Goal: Information Seeking & Learning: Find specific page/section

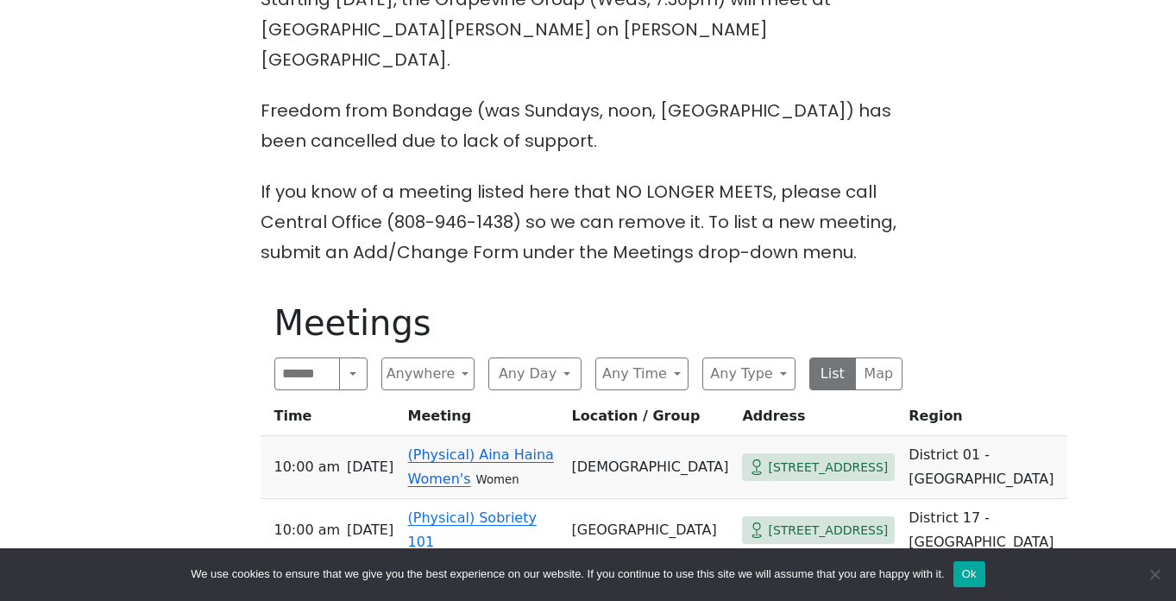
scroll to position [588, 0]
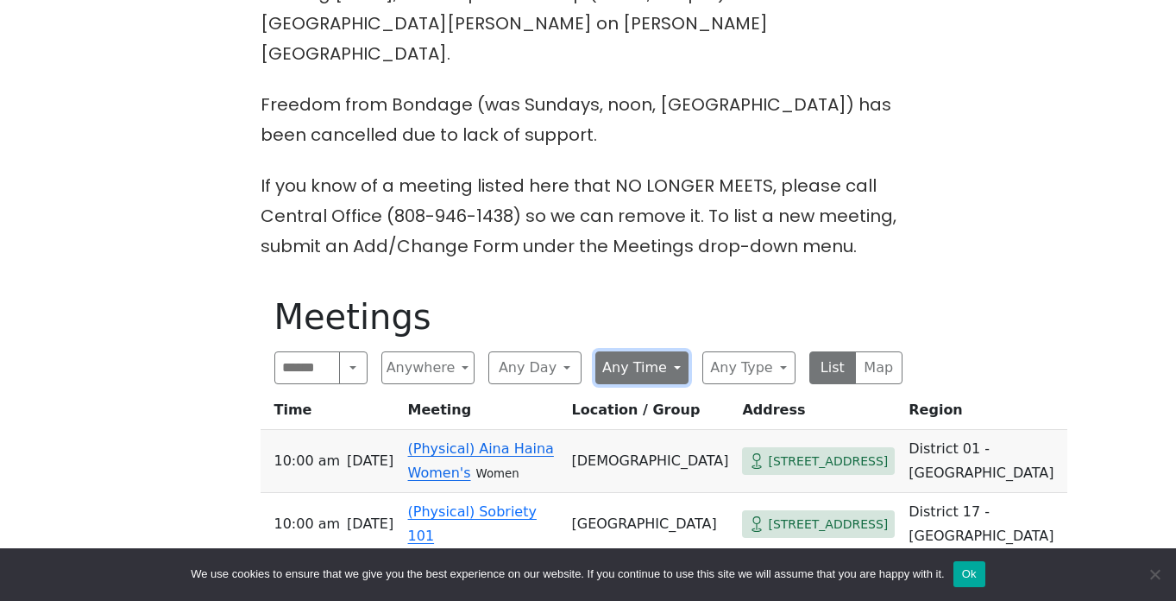
click at [667, 351] on button "Any Time" at bounding box center [641, 367] width 93 height 33
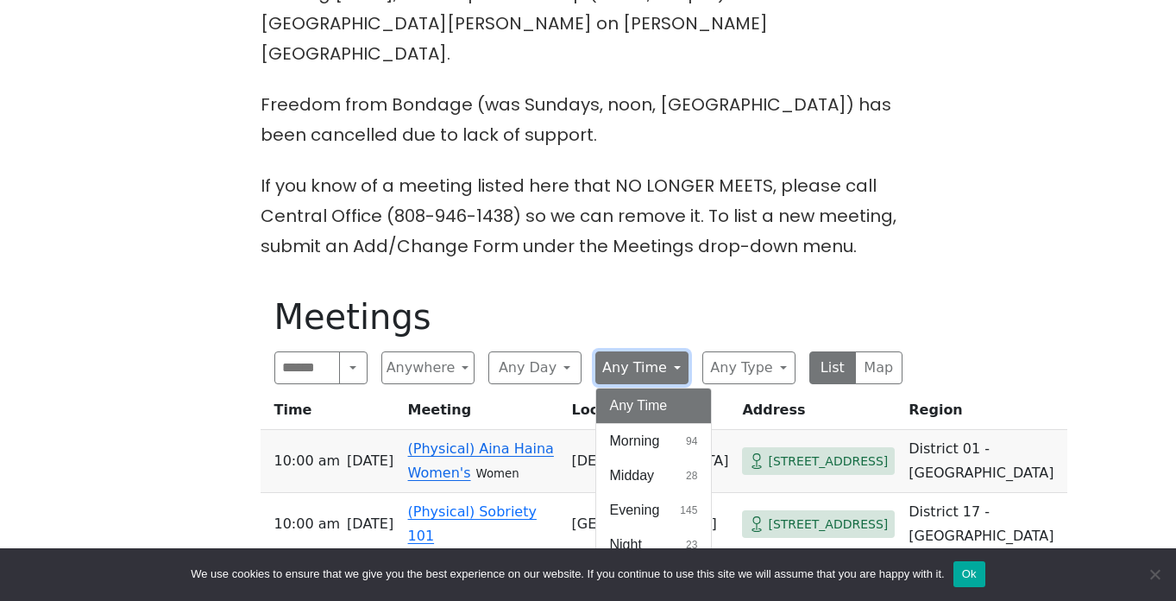
click at [667, 351] on button "Any Time" at bounding box center [641, 367] width 93 height 33
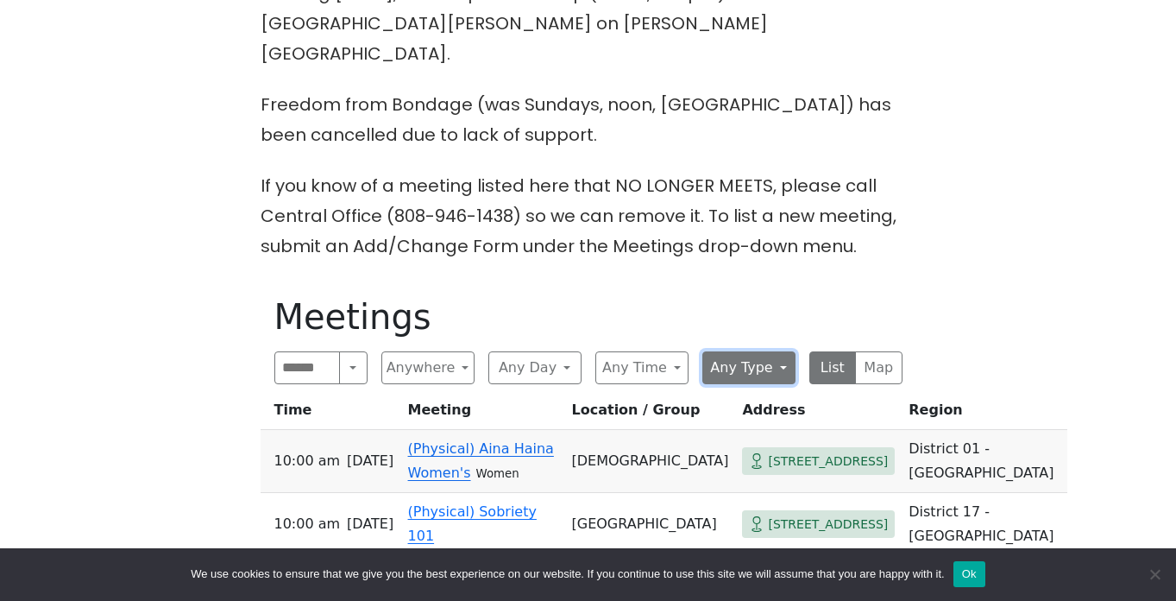
click at [743, 351] on button "Any Type" at bounding box center [748, 367] width 93 height 33
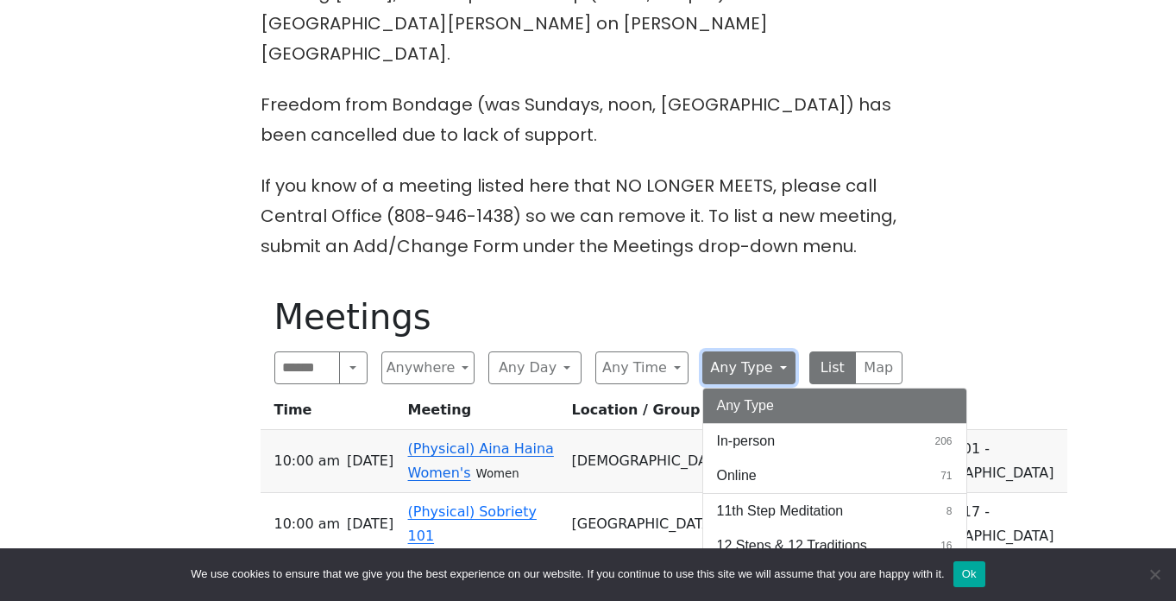
click at [750, 351] on button "Any Type" at bounding box center [748, 367] width 93 height 33
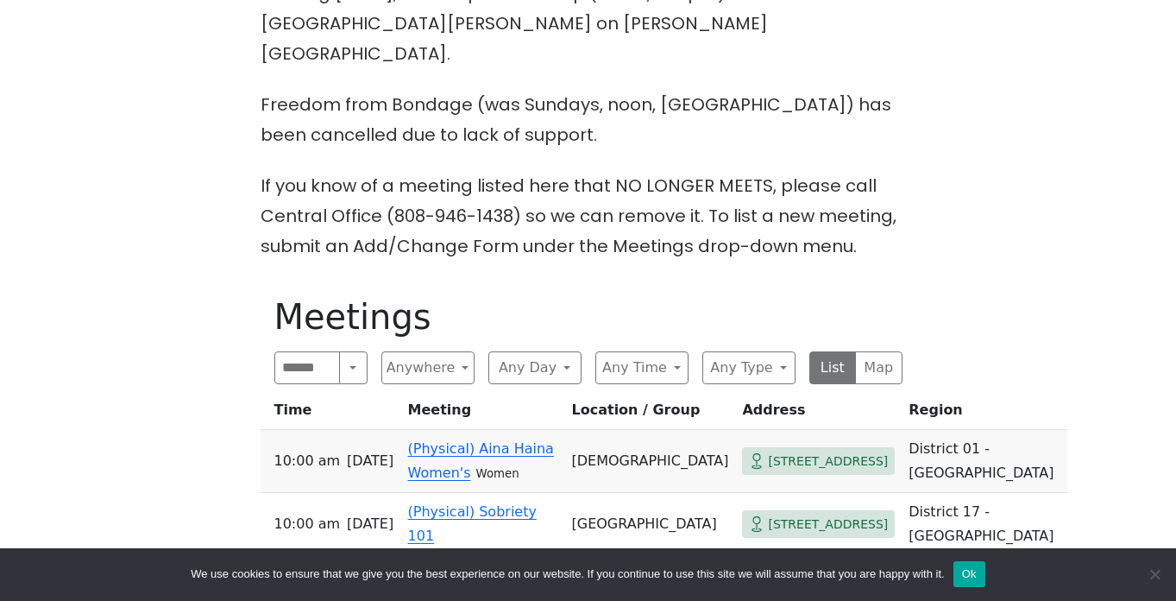
click at [549, 351] on button "Any Day" at bounding box center [534, 367] width 93 height 33
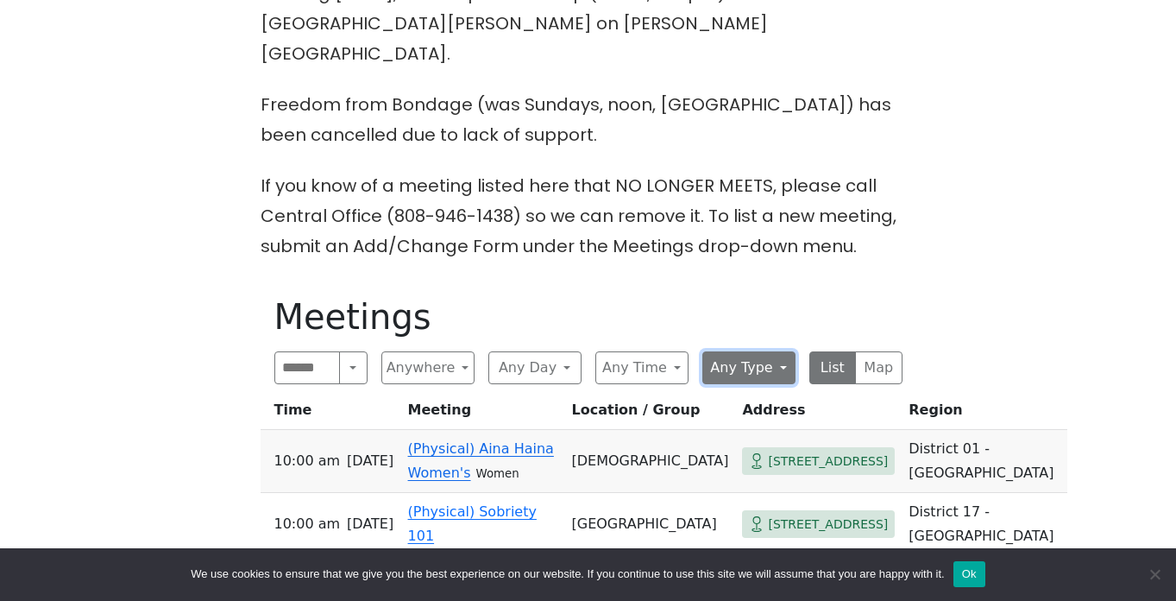
click at [740, 351] on button "Any Type" at bounding box center [748, 367] width 93 height 33
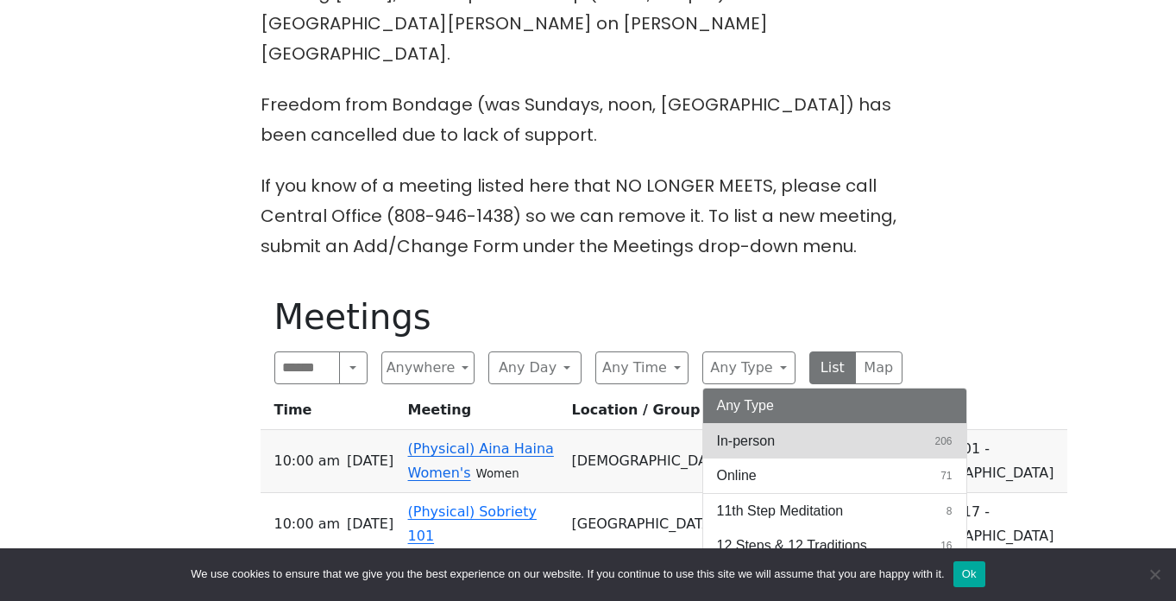
click at [752, 431] on span "In-person" at bounding box center [746, 441] width 59 height 21
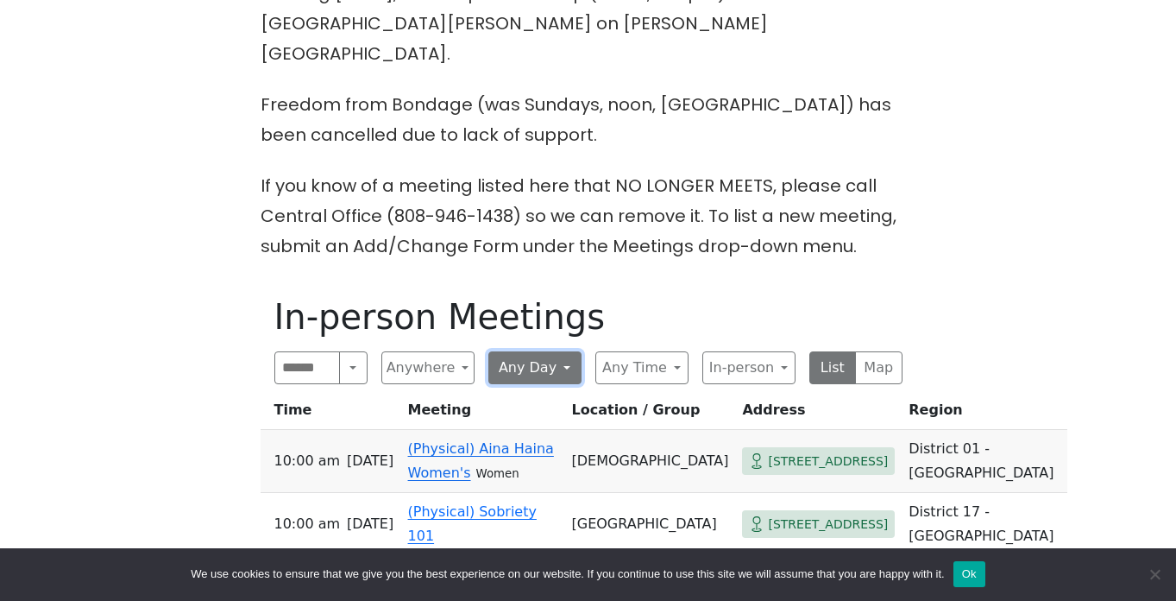
click at [536, 351] on button "Any Day" at bounding box center [534, 367] width 93 height 33
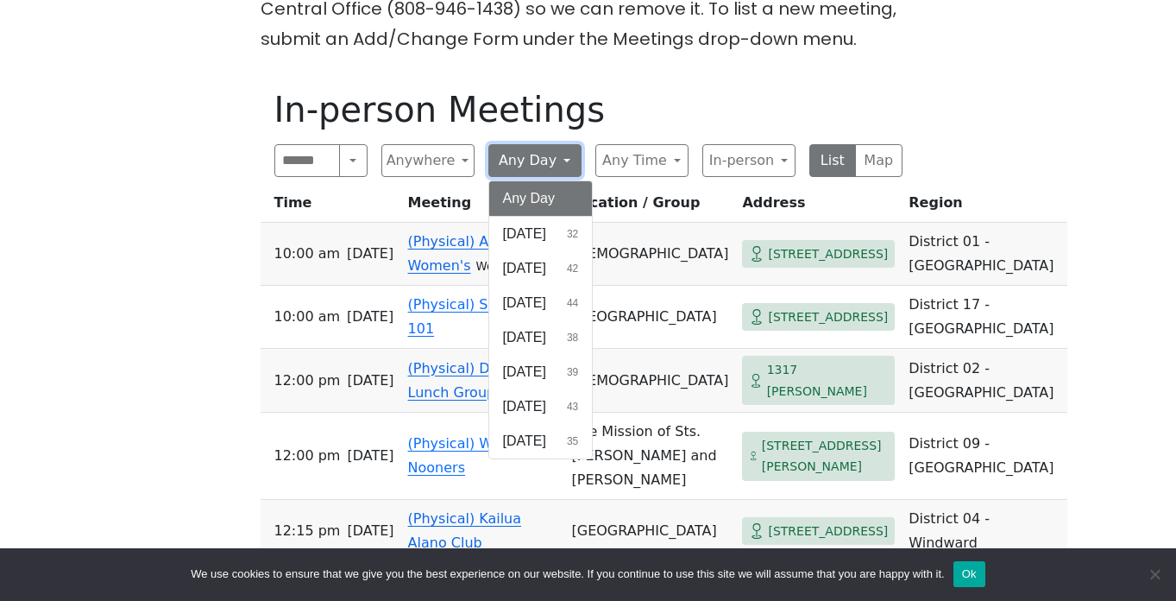
scroll to position [815, 0]
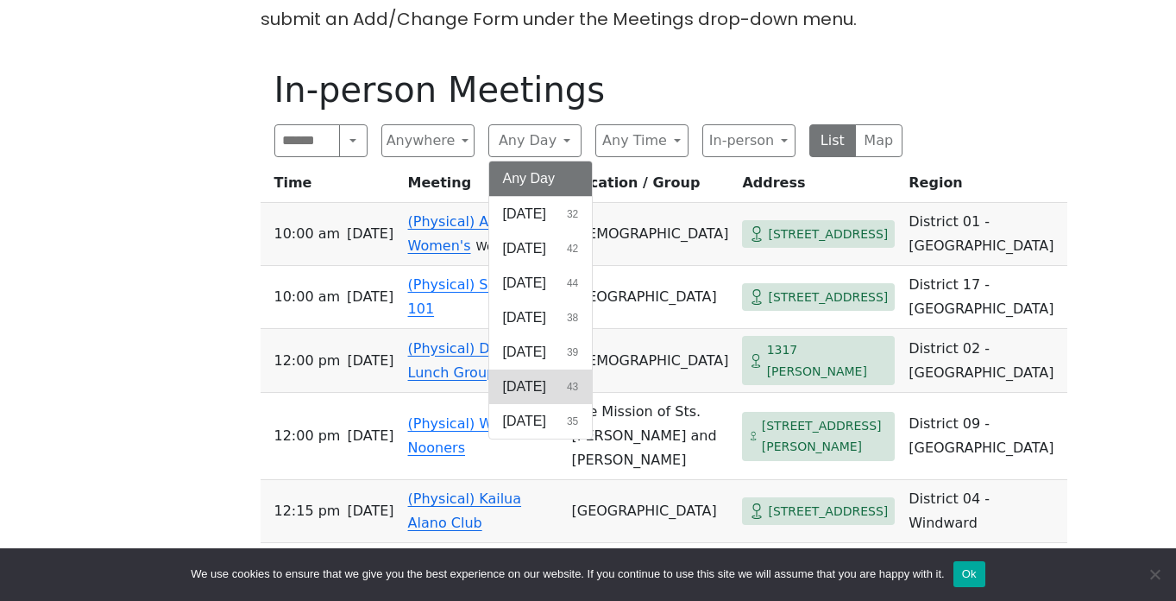
click at [552, 369] on button "[DATE] 43" at bounding box center [541, 386] width 104 height 35
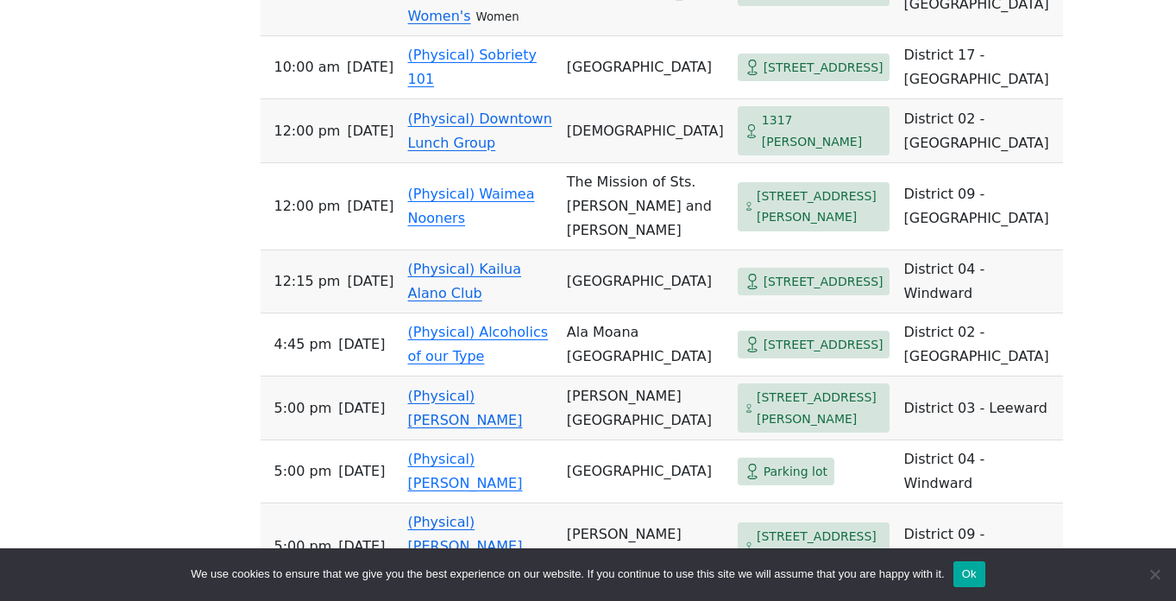
scroll to position [1496, 0]
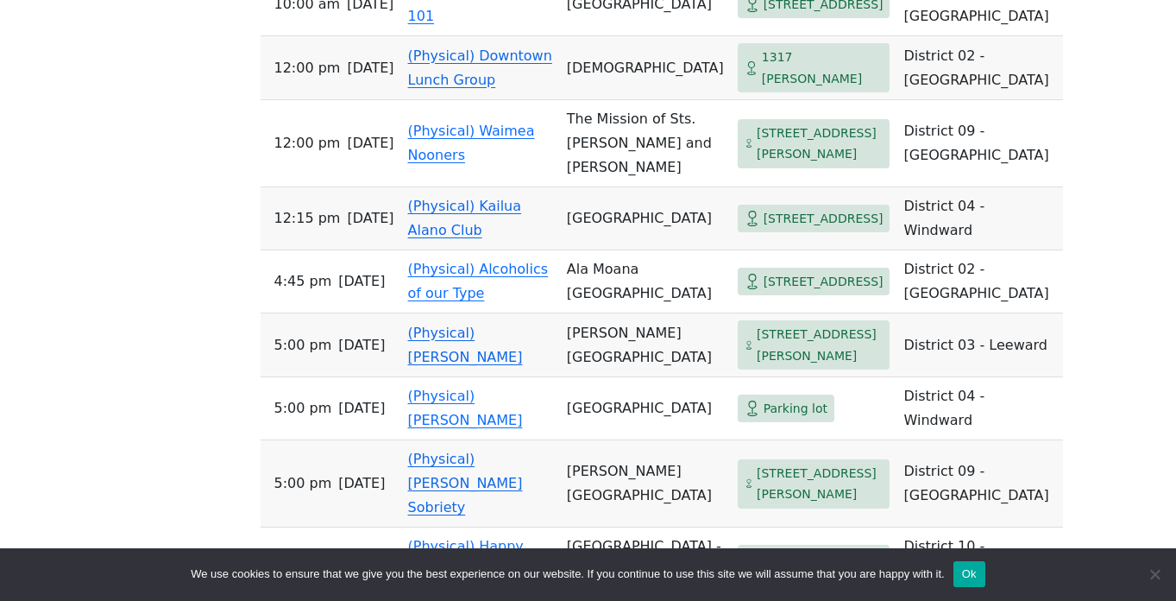
scroll to position [1560, 0]
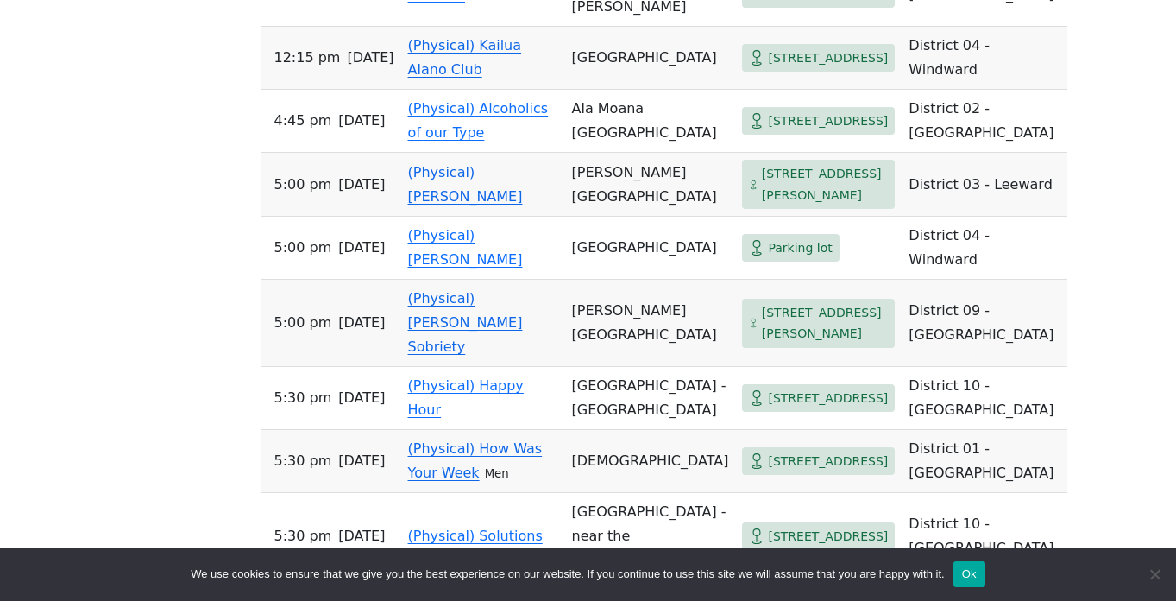
click at [116, 395] on div "The Pioneer Group (Tues, 6:30, inside the Women’s Bld. at [DEMOGRAPHIC_DATA]) i…" at bounding box center [588, 135] width 1059 height 2690
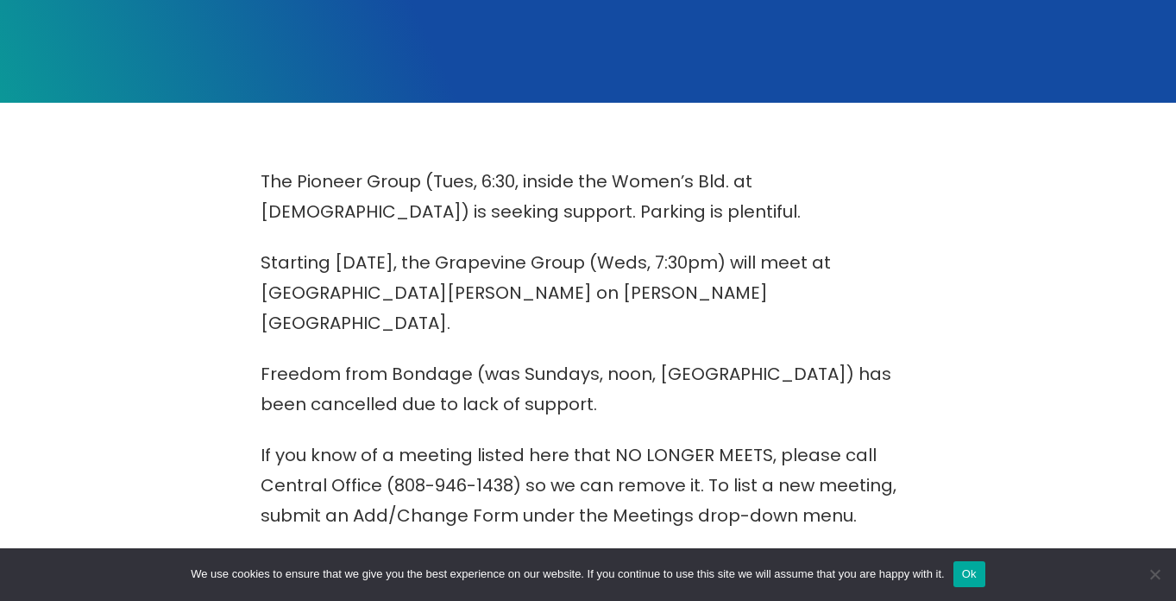
scroll to position [536, 0]
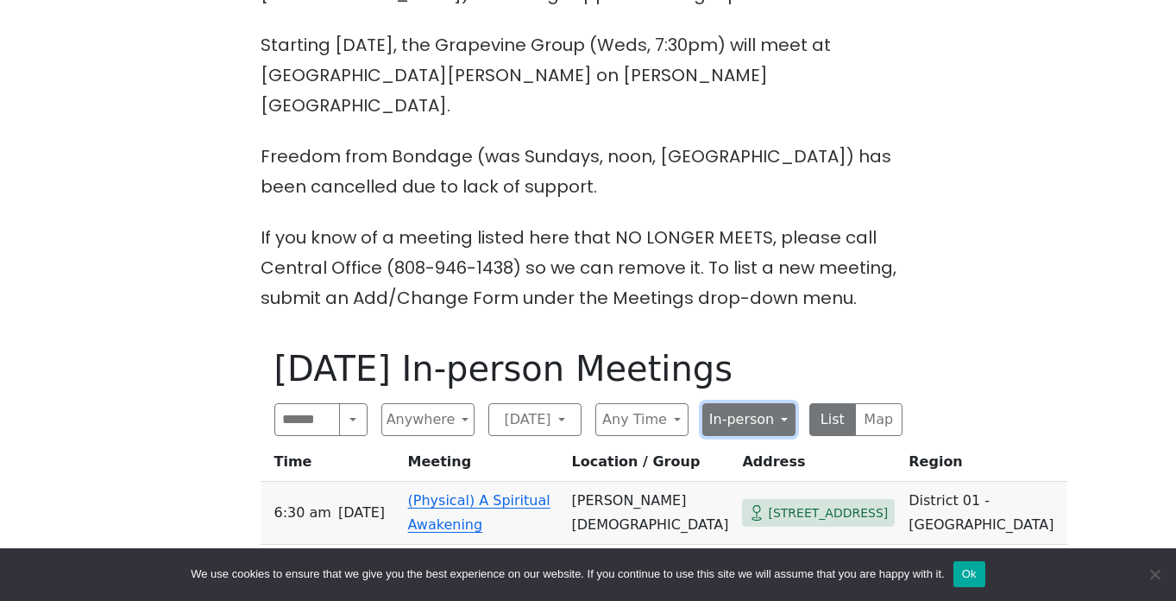
click at [721, 404] on button "In-person" at bounding box center [748, 419] width 93 height 33
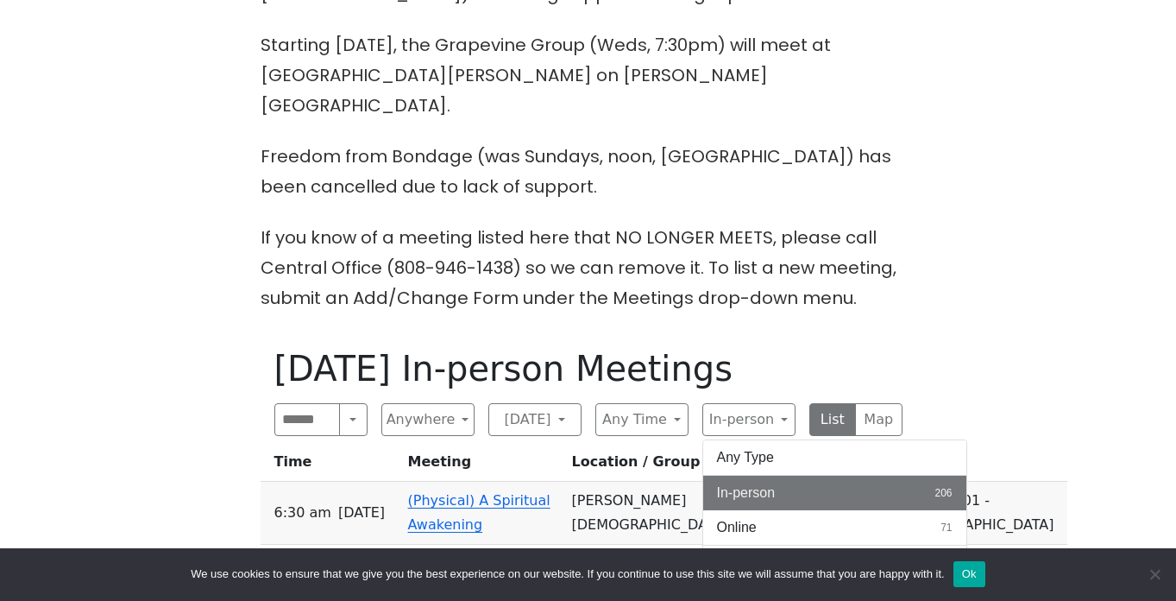
click at [837, 245] on p "If you know of a meeting listed here that NO LONGER MEETS, please call Central …" at bounding box center [589, 268] width 656 height 91
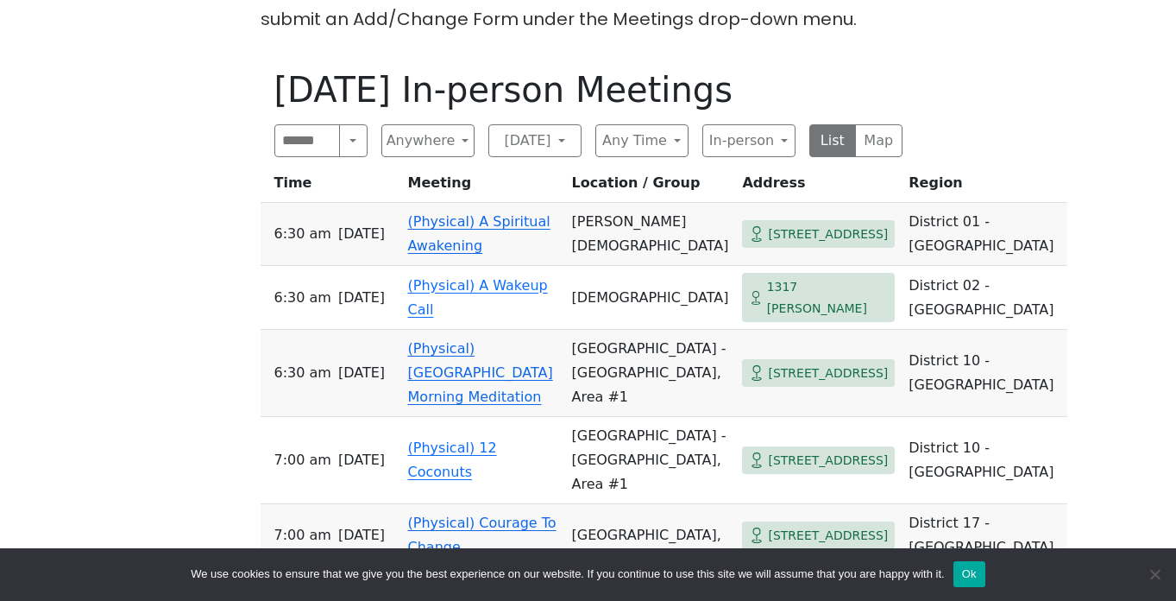
scroll to position [861, 0]
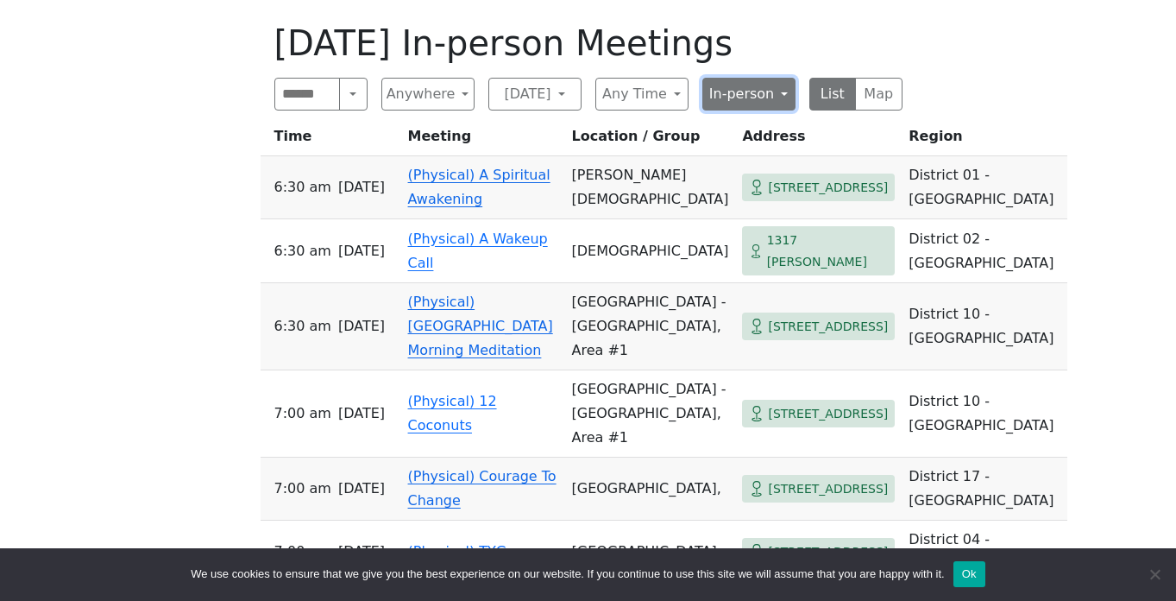
click at [761, 78] on button "In-person" at bounding box center [748, 94] width 93 height 33
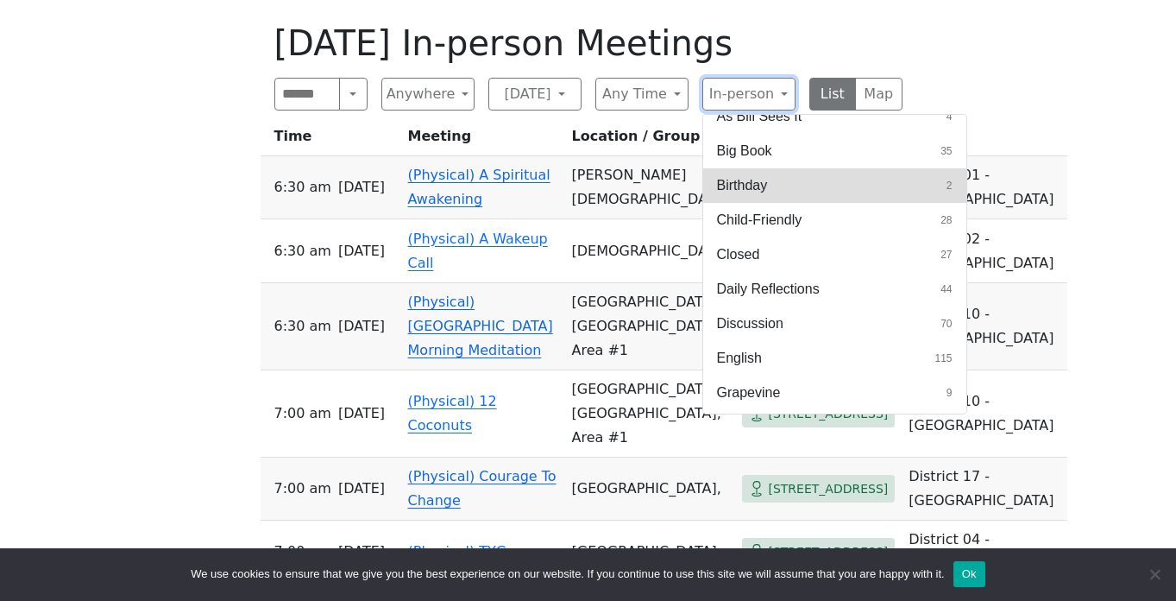
scroll to position [494, 0]
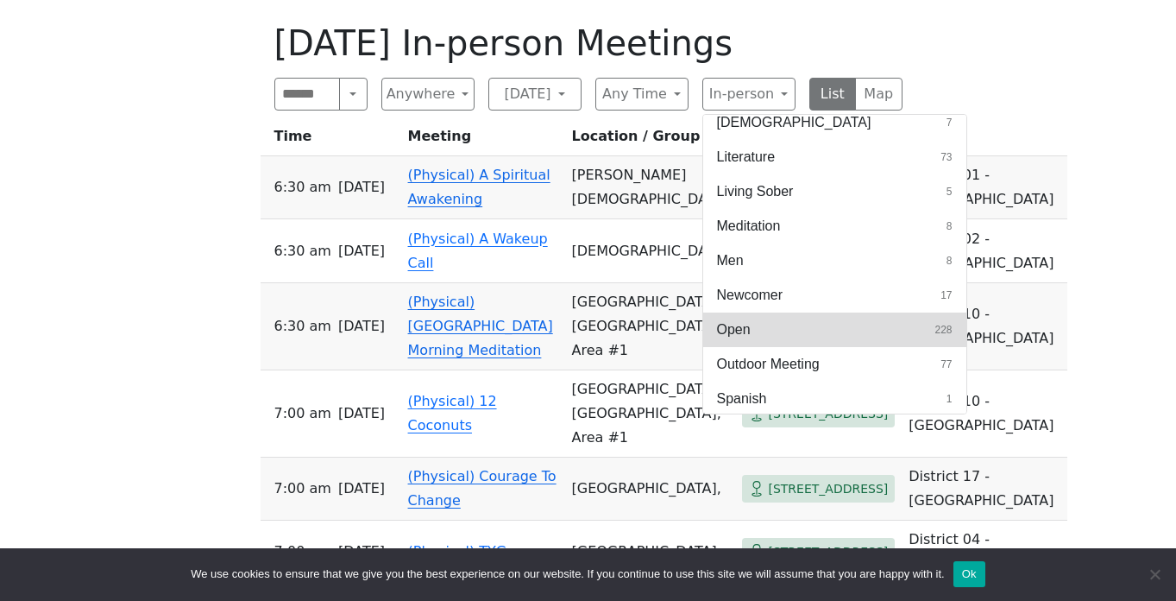
click at [785, 312] on button "Open 228" at bounding box center [834, 329] width 263 height 35
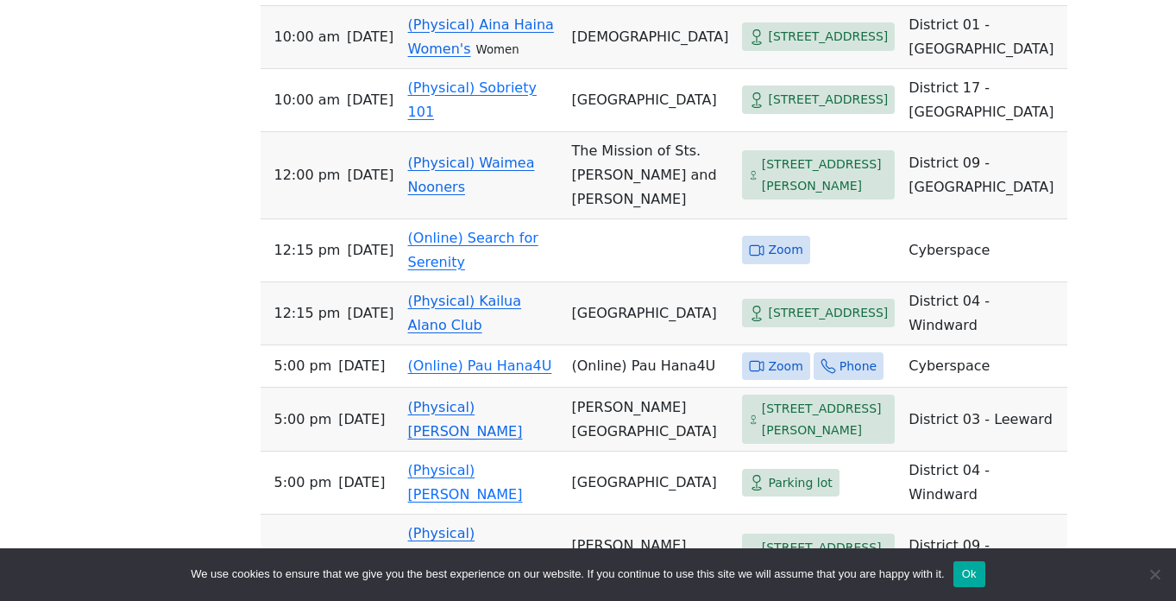
scroll to position [1697, 0]
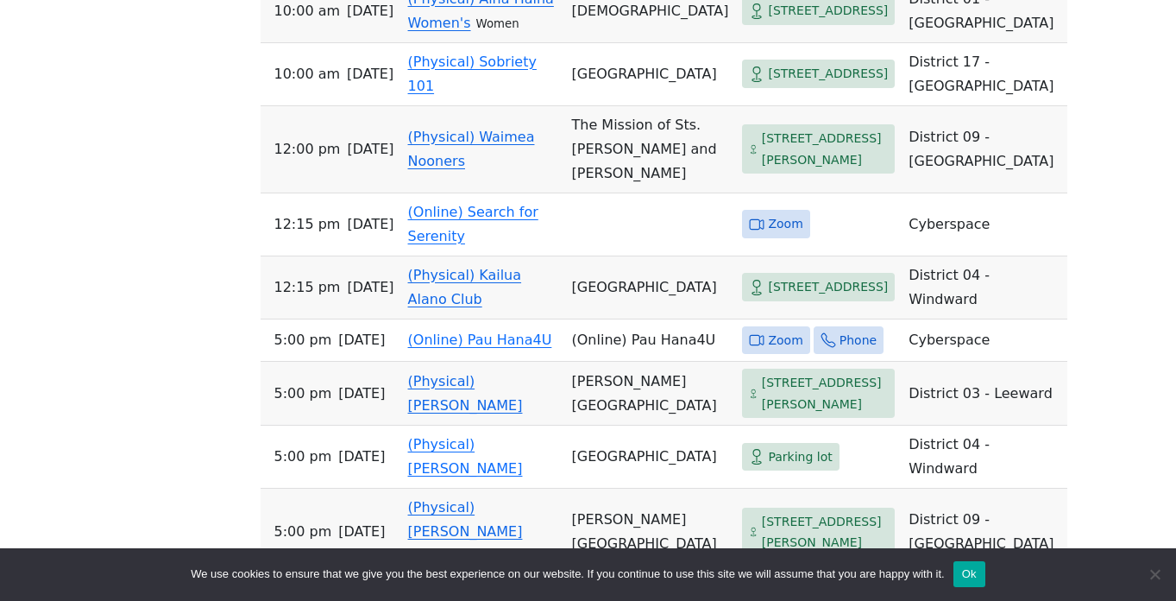
click at [203, 341] on div "The Pioneer Group (Tues, 6:30, inside the Women’s Bld. at [DEMOGRAPHIC_DATA]) i…" at bounding box center [588, 445] width 1059 height 3314
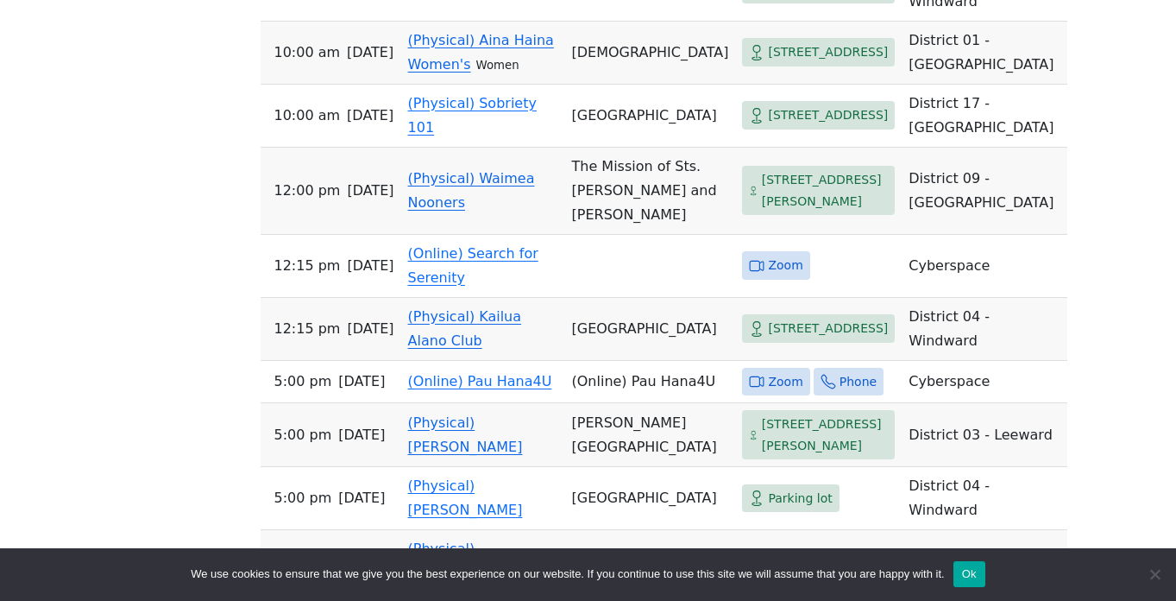
scroll to position [1653, 0]
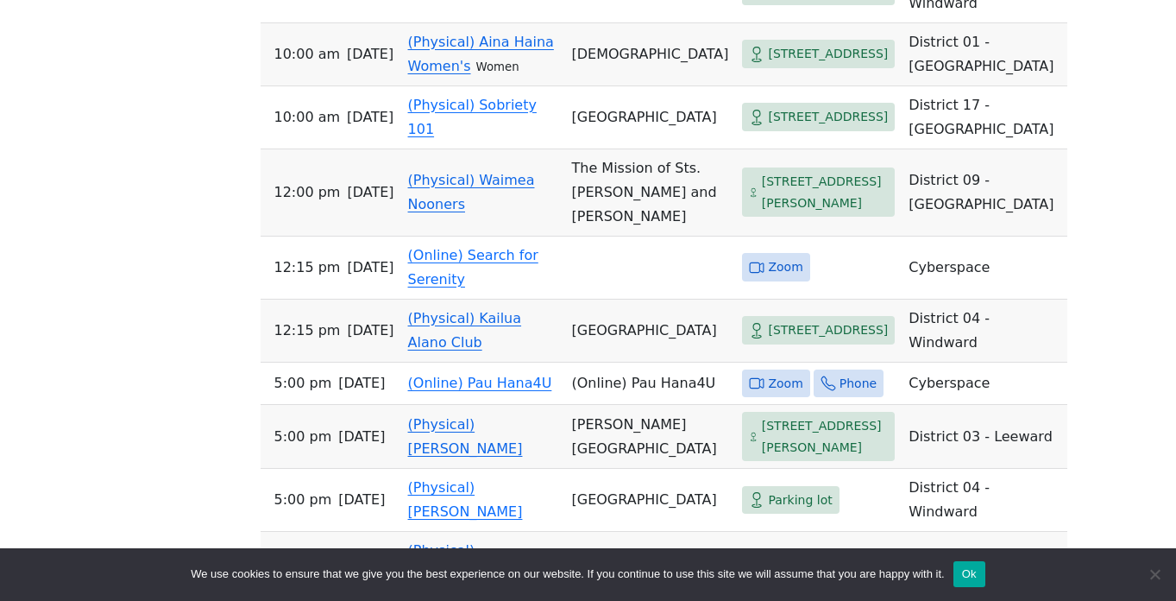
click at [203, 341] on div "The Pioneer Group (Tues, 6:30, inside the Women’s Bld. at [DEMOGRAPHIC_DATA]) i…" at bounding box center [588, 489] width 1059 height 3314
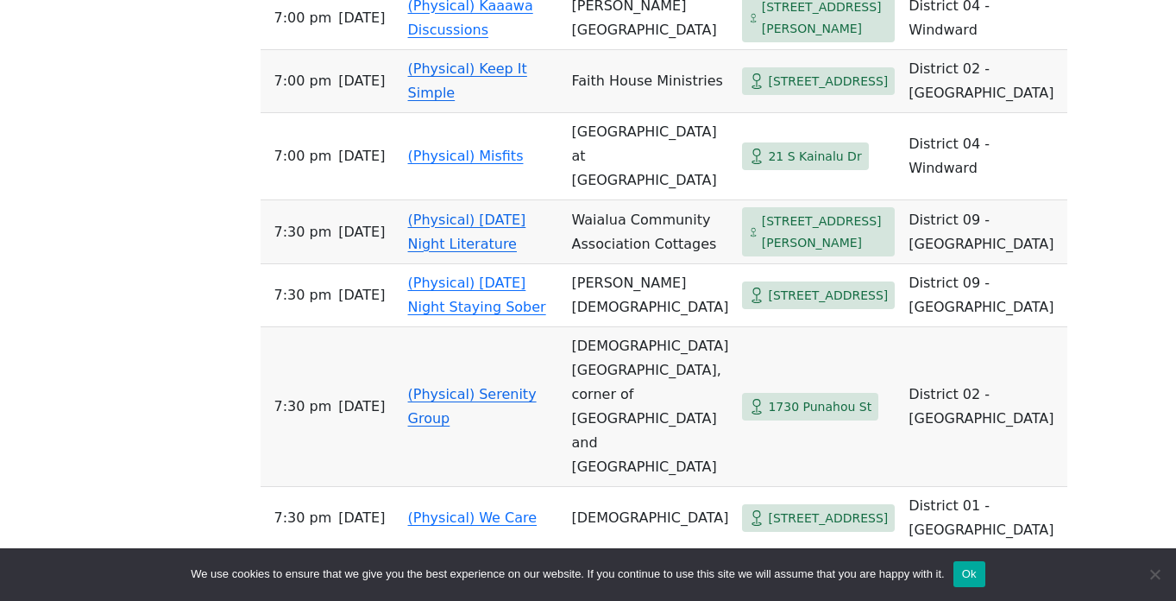
scroll to position [3037, 0]
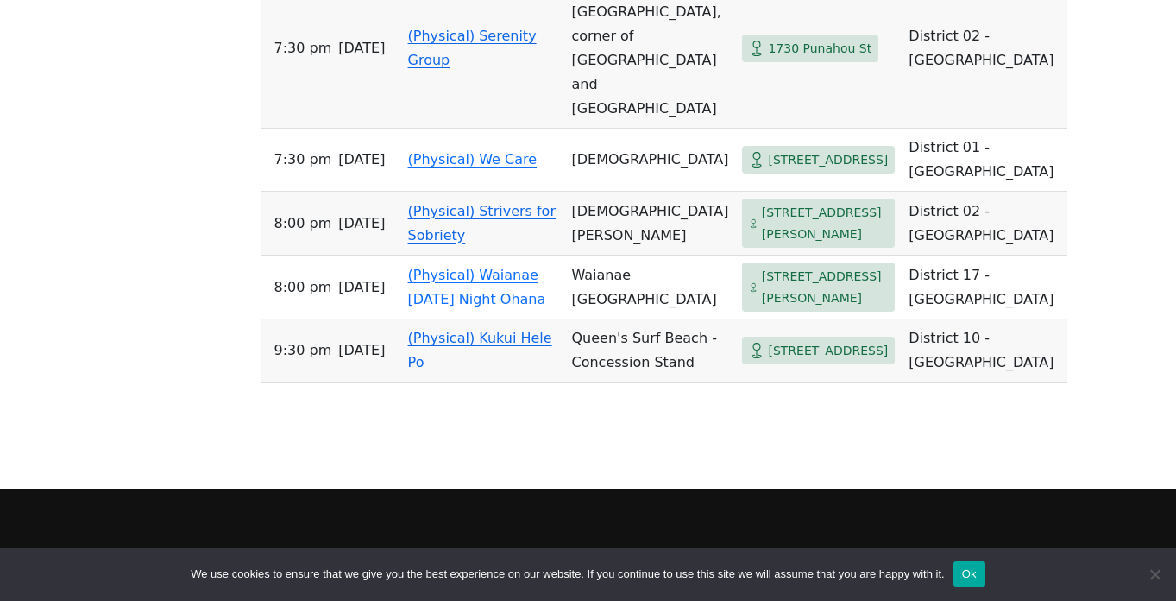
scroll to position [3408, 0]
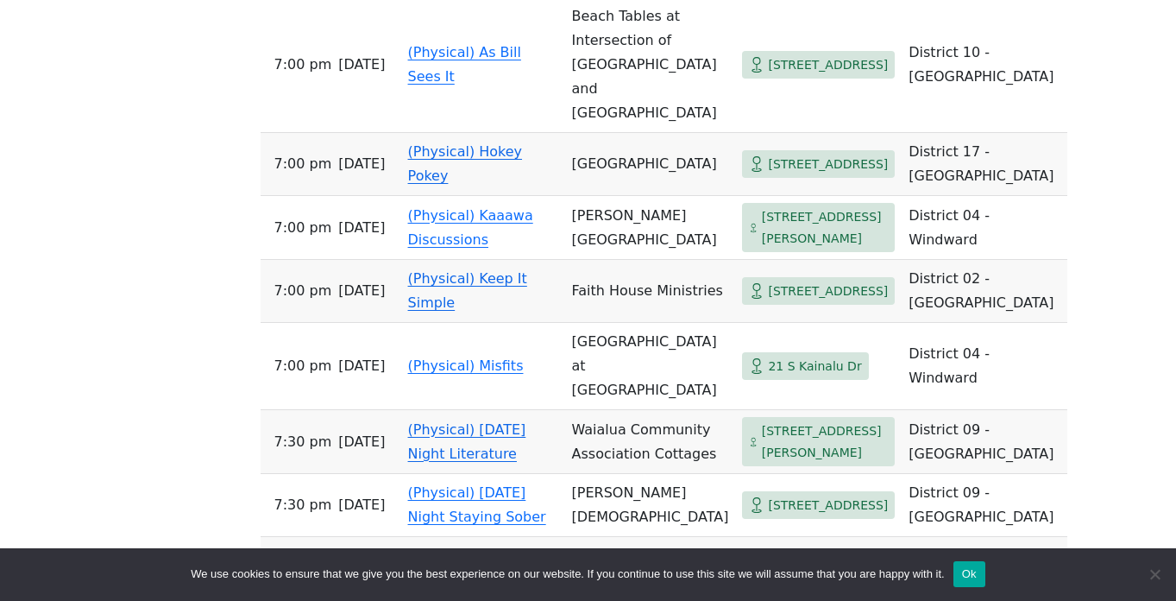
scroll to position [2823, 0]
